Goal: Transaction & Acquisition: Purchase product/service

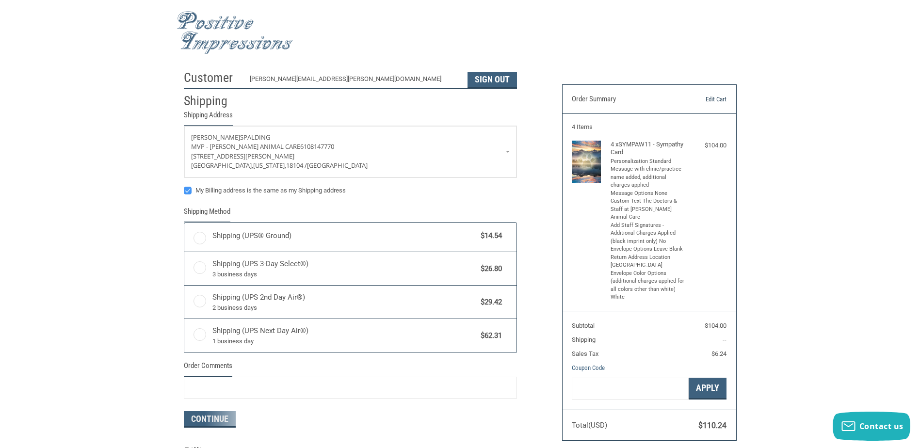
radio input "true"
drag, startPoint x: 687, startPoint y: 100, endPoint x: 680, endPoint y: 106, distance: 9.3
click at [686, 101] on link "Edit Cart" at bounding box center [701, 100] width 49 height 10
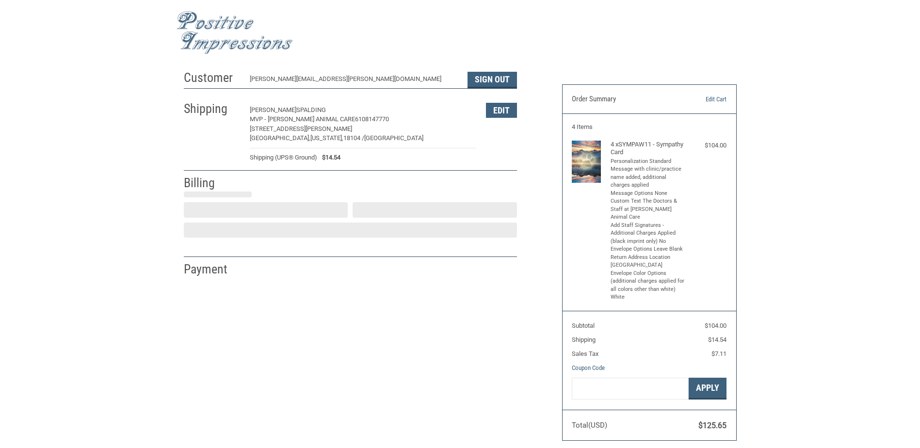
select select "US"
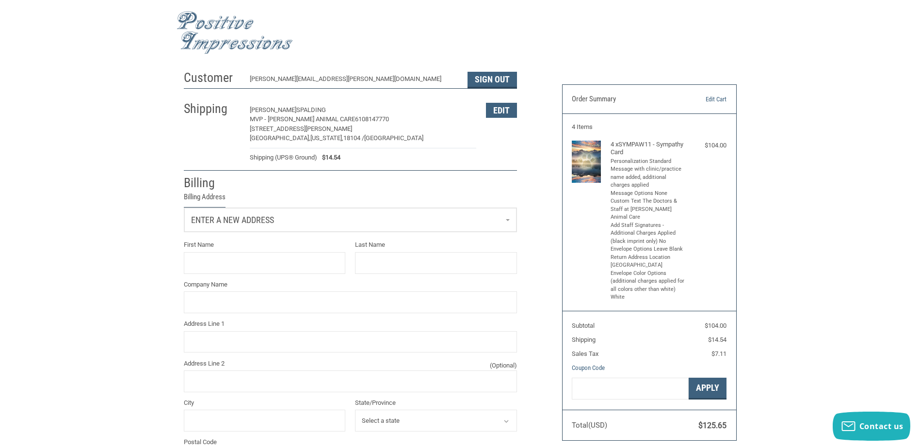
click at [511, 222] on link "Enter a new address" at bounding box center [350, 220] width 332 height 24
click at [303, 283] on p "[STREET_ADDRESS][PERSON_NAME]" at bounding box center [350, 280] width 312 height 10
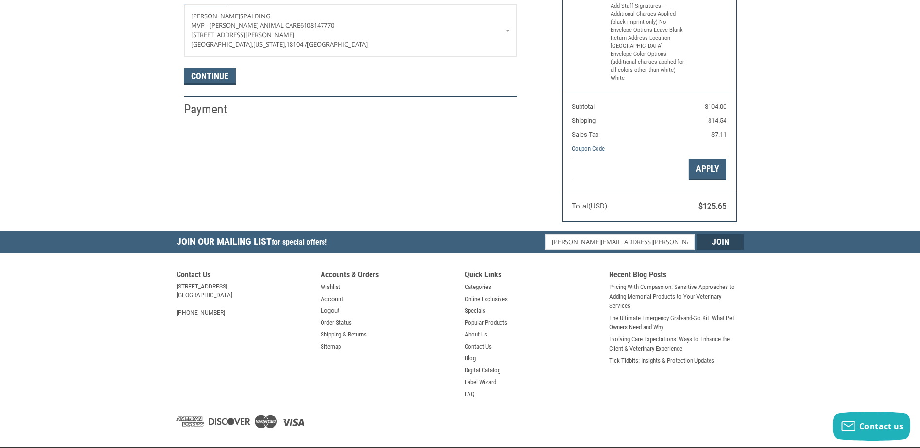
scroll to position [226, 0]
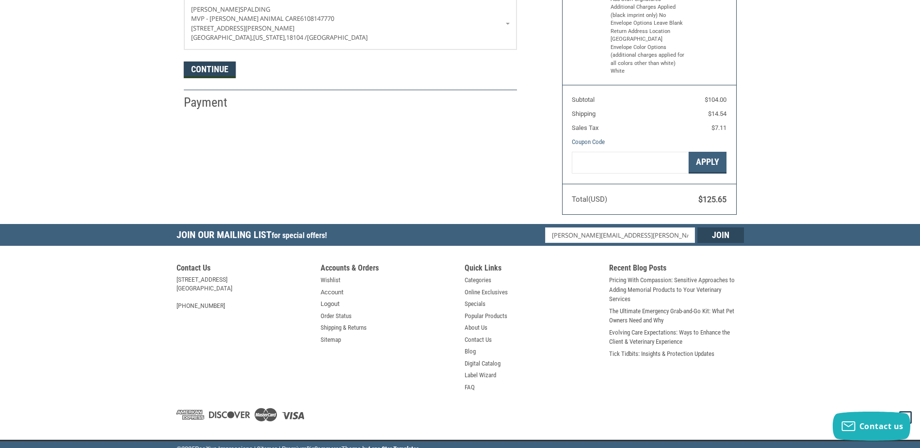
click at [215, 72] on button "Continue" at bounding box center [210, 70] width 52 height 16
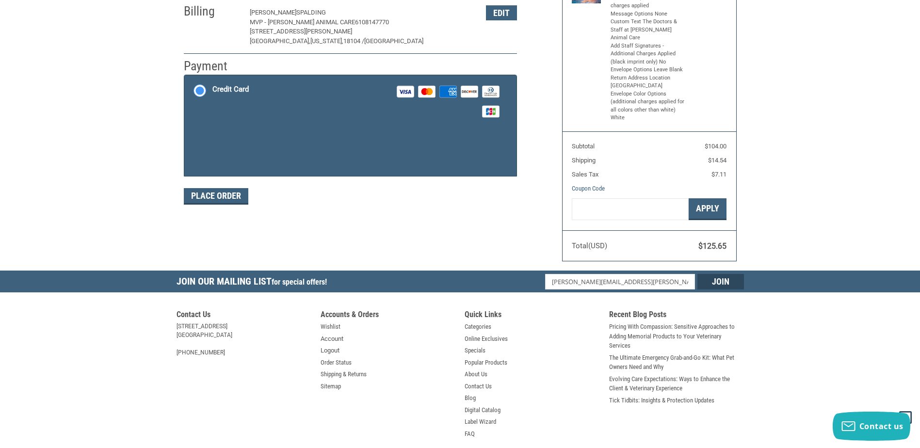
scroll to position [144, 0]
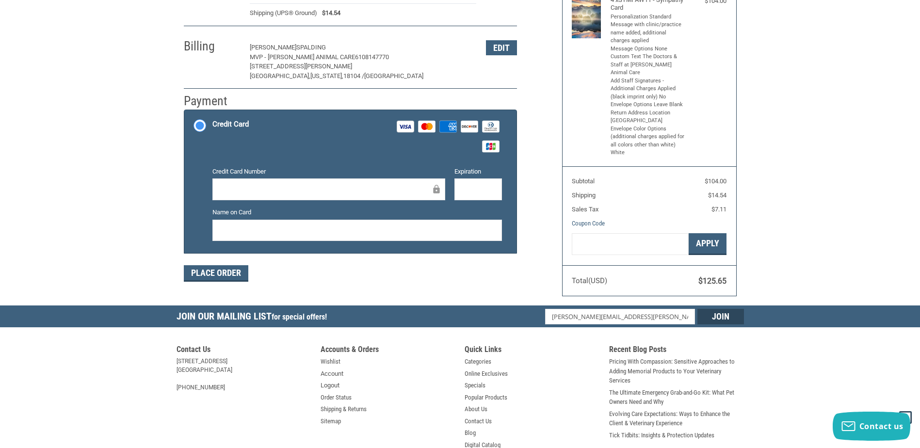
drag, startPoint x: 359, startPoint y: 202, endPoint x: 328, endPoint y: 182, distance: 36.6
click at [359, 202] on div "Credit Card Number" at bounding box center [328, 184] width 242 height 35
click at [218, 271] on button "Place Order" at bounding box center [216, 273] width 64 height 16
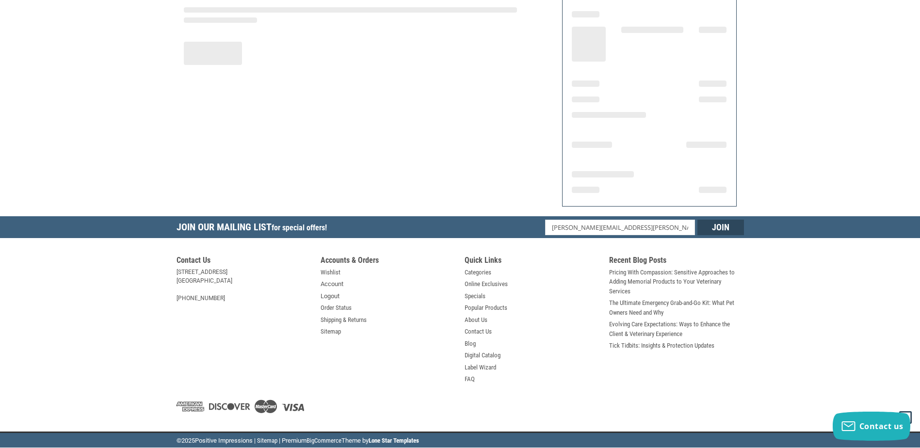
scroll to position [110, 0]
